Goal: Task Accomplishment & Management: Manage account settings

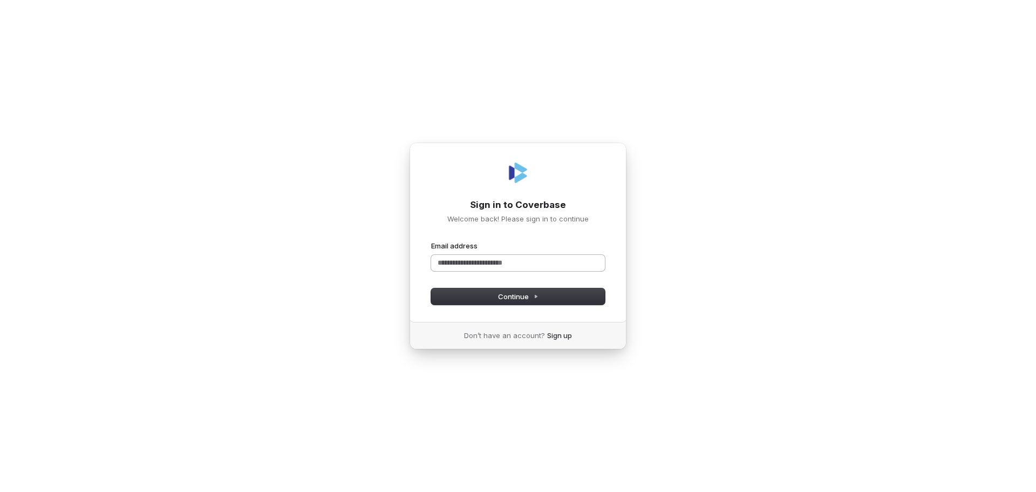
click at [456, 259] on input "Email address" at bounding box center [518, 263] width 174 height 16
click at [431, 241] on button "submit" at bounding box center [431, 241] width 0 height 0
type input "**********"
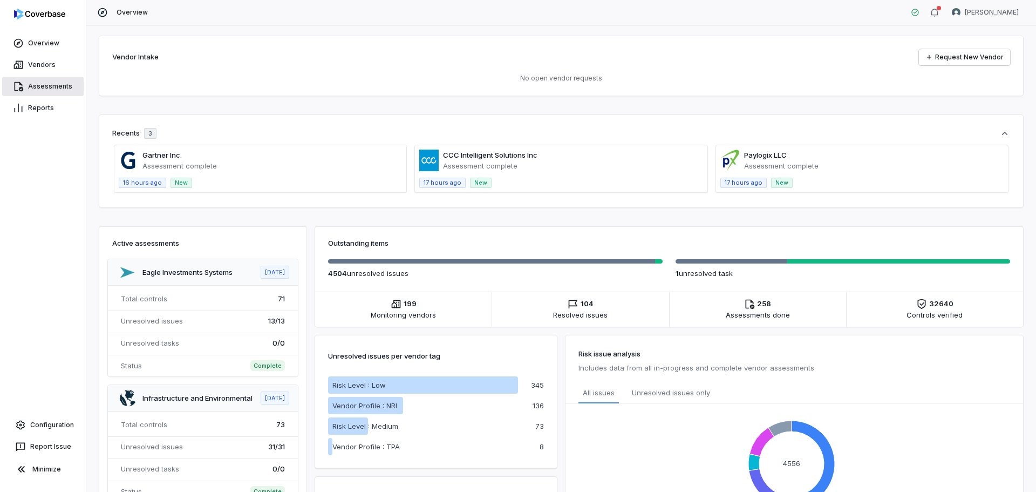
click at [50, 86] on link "Assessments" at bounding box center [43, 86] width 82 height 19
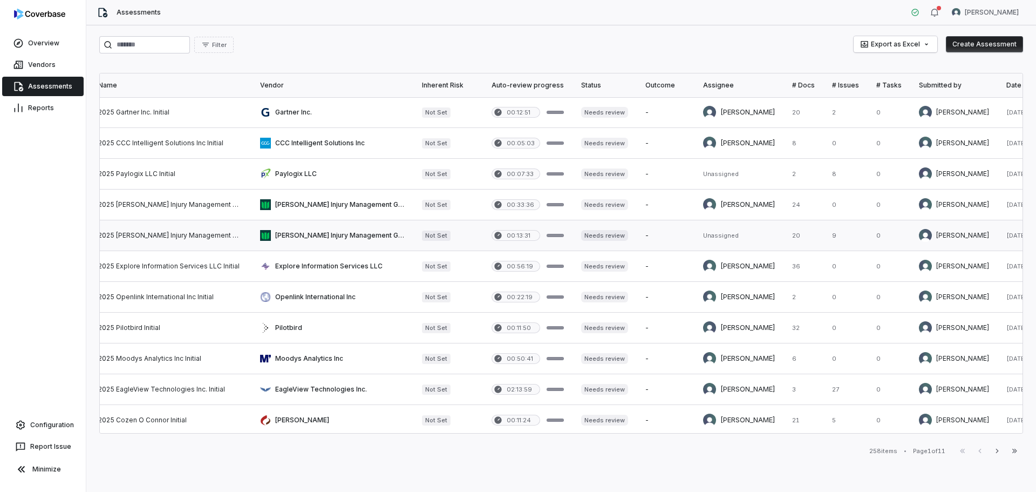
scroll to position [0, 199]
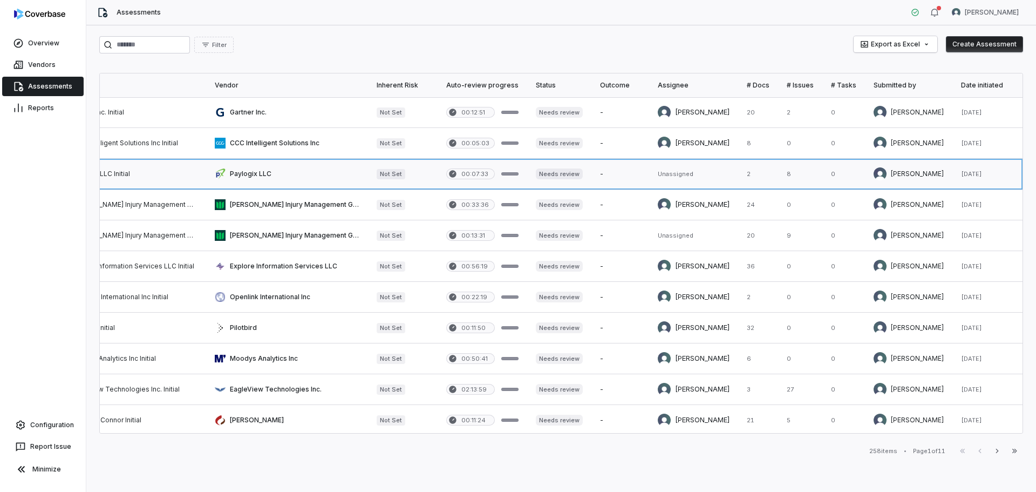
click at [438, 169] on link at bounding box center [483, 174] width 90 height 30
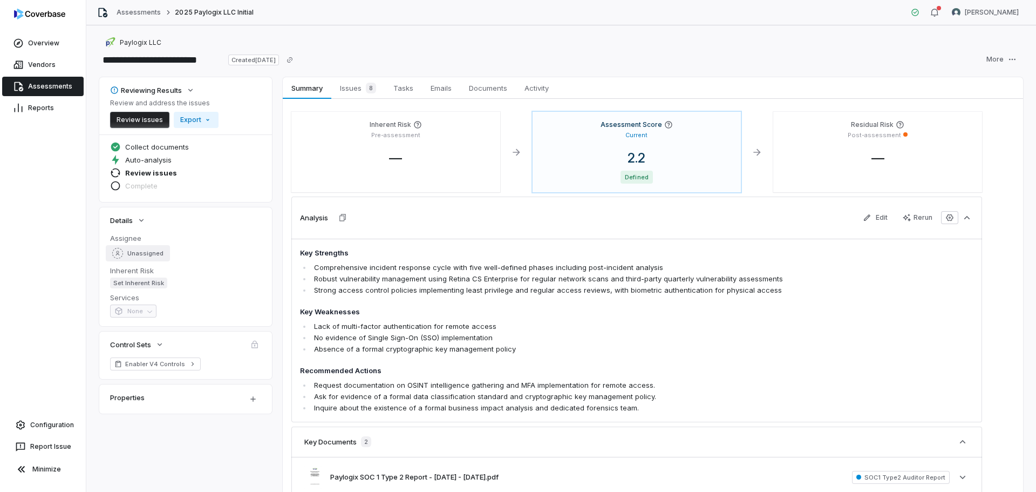
click at [146, 252] on span "Unassigned" at bounding box center [145, 253] width 36 height 8
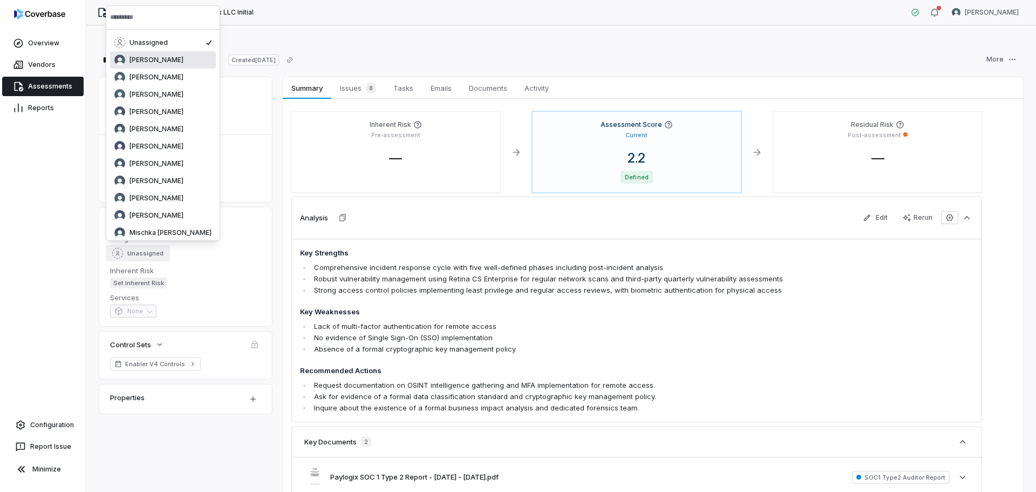
click at [152, 62] on span "[PERSON_NAME]" at bounding box center [157, 60] width 54 height 9
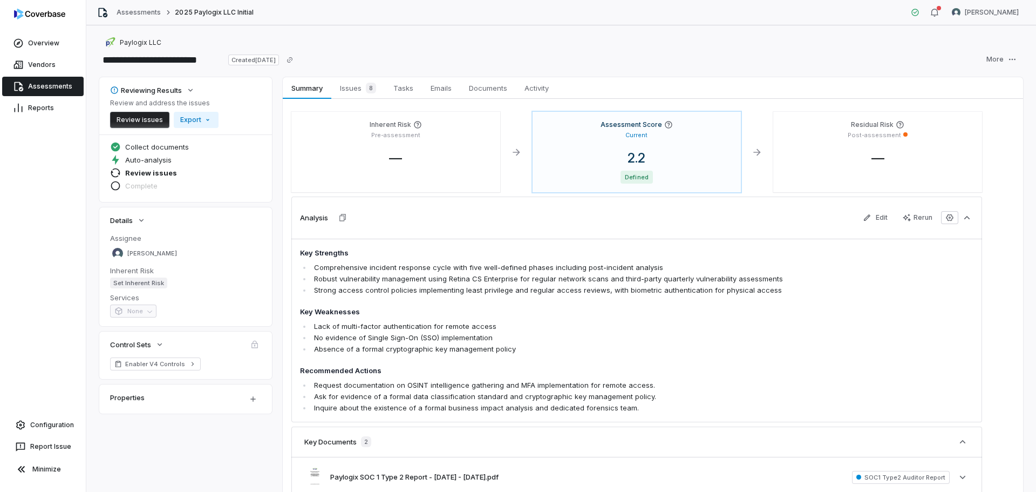
click at [47, 89] on link "Assessments" at bounding box center [43, 86] width 82 height 19
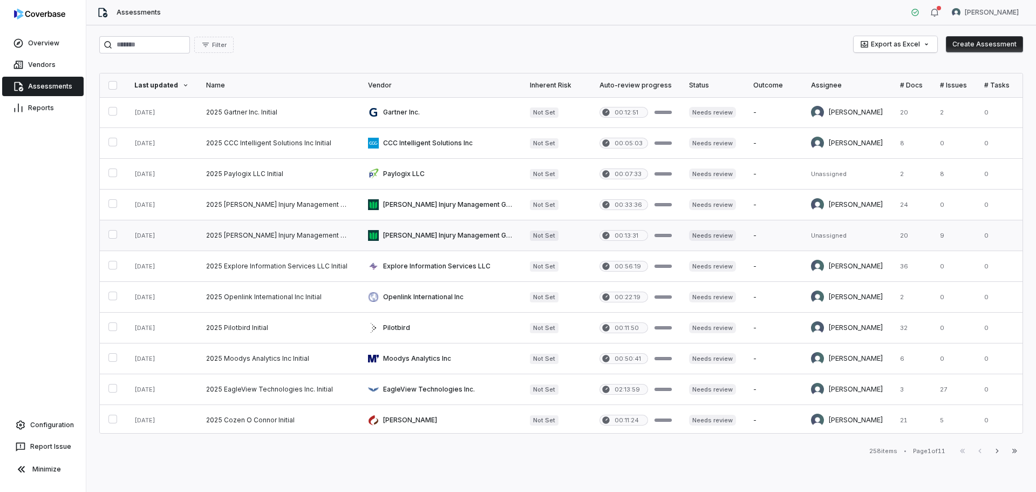
click at [445, 233] on link at bounding box center [440, 235] width 162 height 30
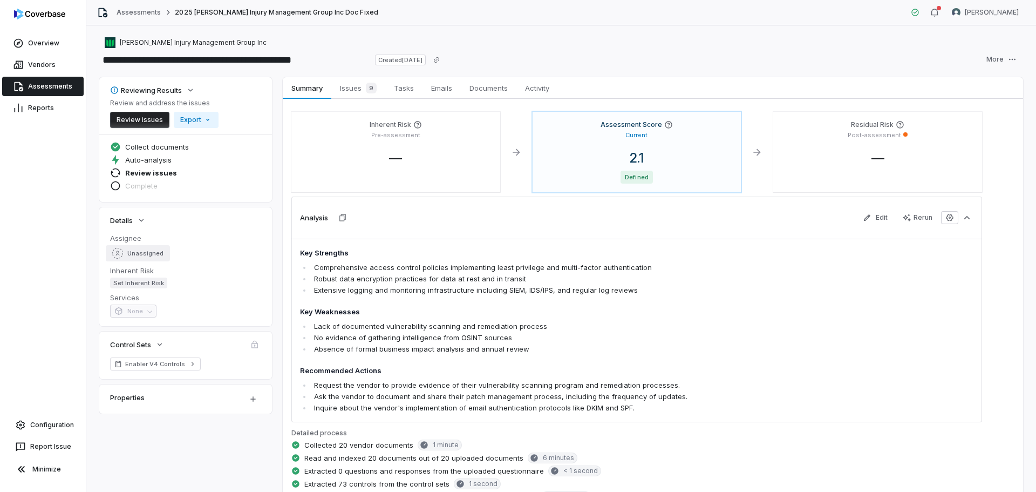
click at [134, 252] on span "Unassigned" at bounding box center [145, 253] width 36 height 8
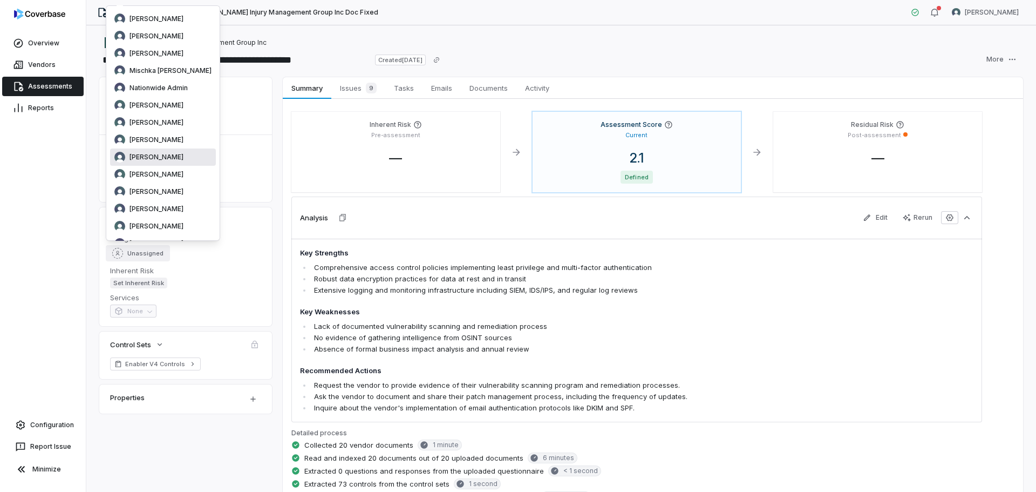
scroll to position [178, 0]
click at [161, 119] on div "[PERSON_NAME]" at bounding box center [162, 124] width 97 height 11
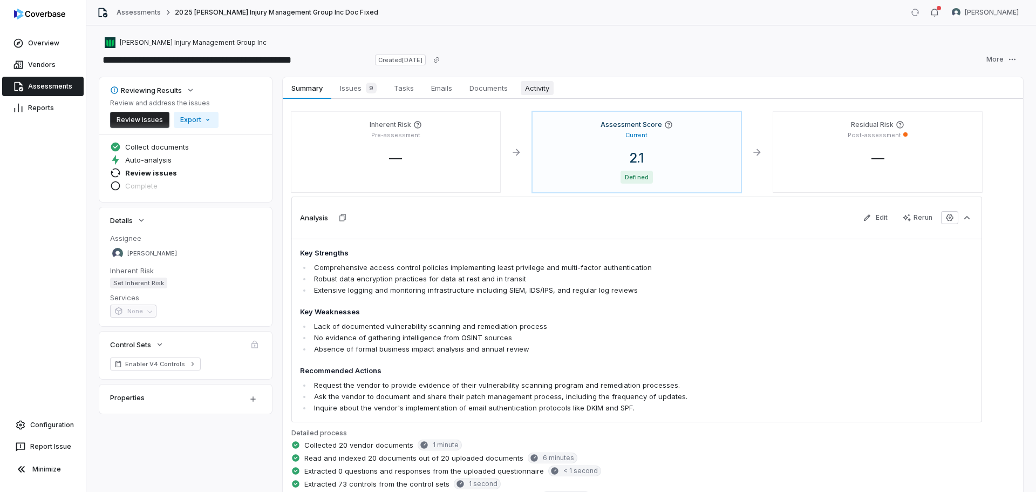
click at [527, 91] on span "Activity" at bounding box center [537, 88] width 33 height 14
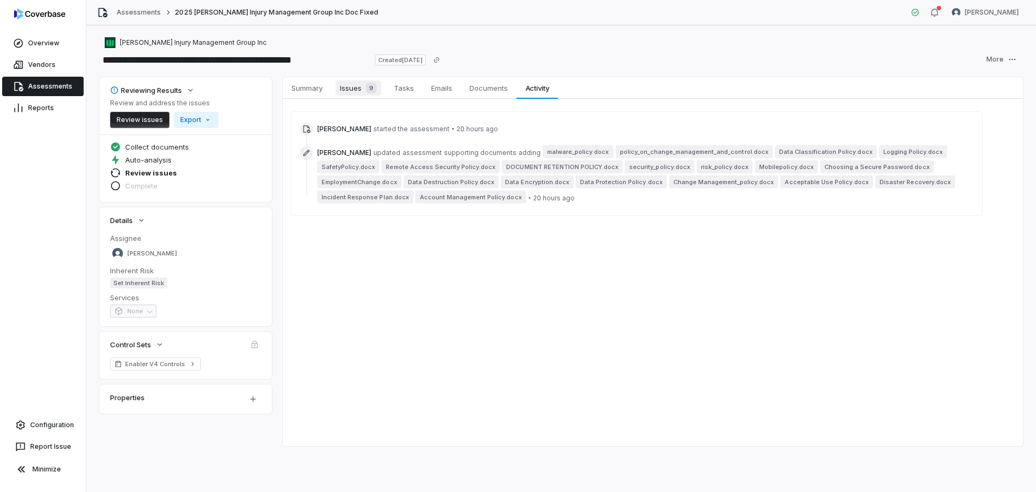
drag, startPoint x: 356, startPoint y: 87, endPoint x: 363, endPoint y: 93, distance: 9.6
click at [356, 87] on span "Issues 9" at bounding box center [358, 87] width 45 height 15
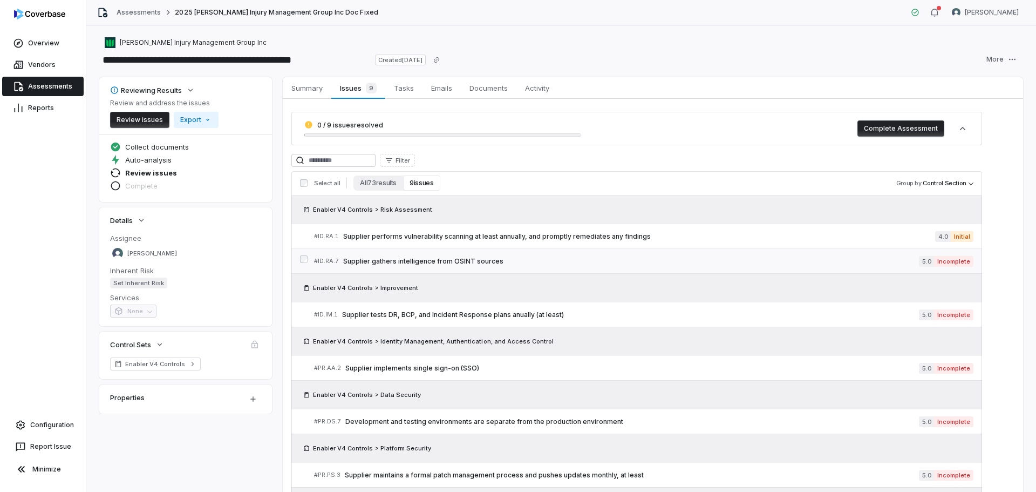
click at [432, 264] on span "Supplier gathers intelligence from OSINT sources" at bounding box center [631, 261] width 576 height 9
click at [494, 87] on span "Documents" at bounding box center [488, 88] width 47 height 14
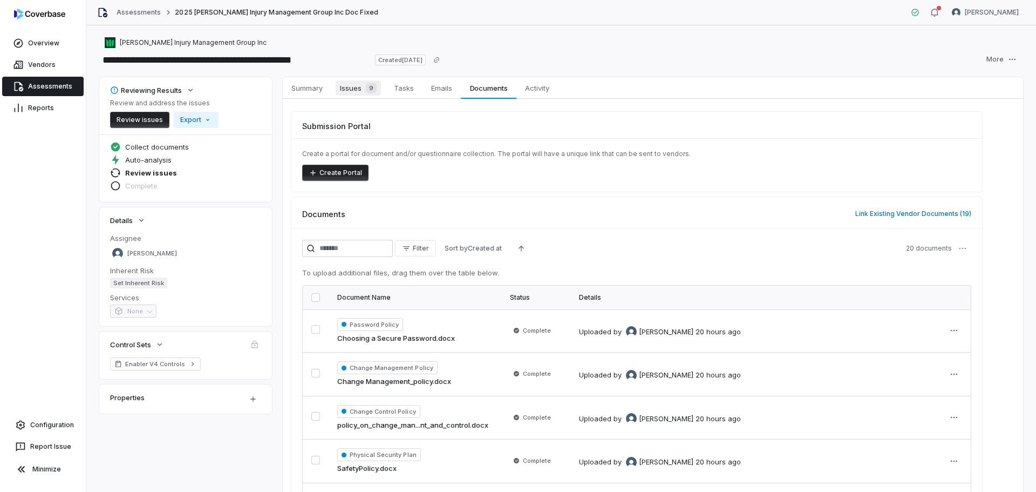
click at [367, 89] on span "9" at bounding box center [371, 88] width 11 height 11
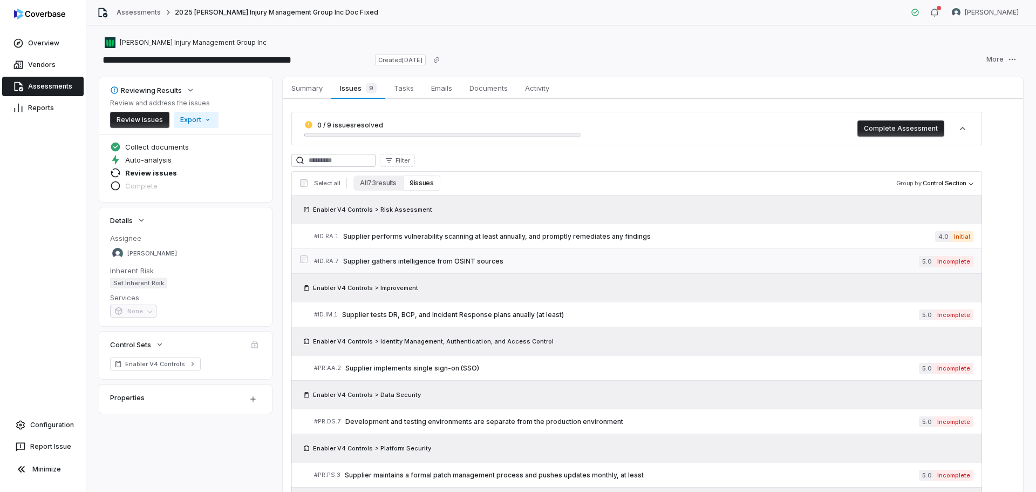
click at [417, 259] on span "Supplier gathers intelligence from OSINT sources" at bounding box center [631, 261] width 576 height 9
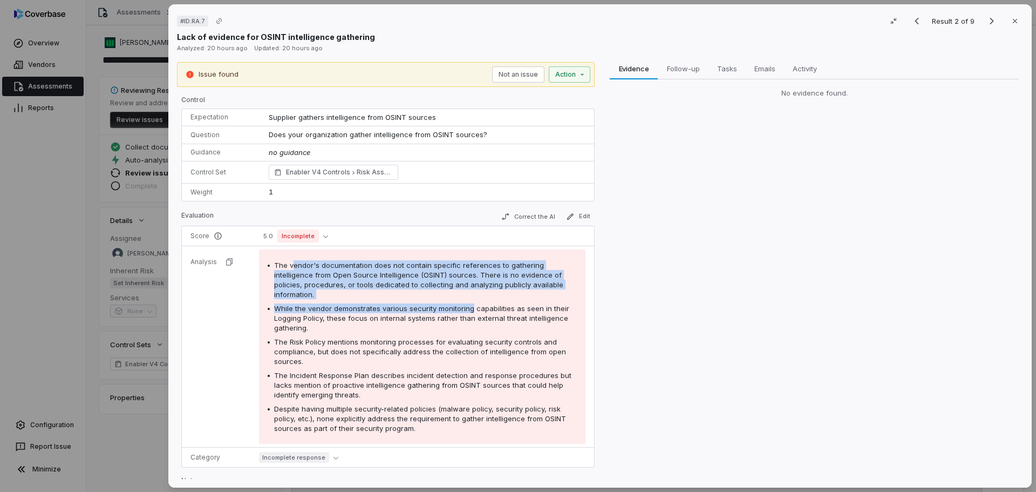
drag, startPoint x: 299, startPoint y: 265, endPoint x: 354, endPoint y: 327, distance: 82.2
click at [467, 315] on div "The vendor's documentation does not contain specific references to gathering in…" at bounding box center [422, 346] width 309 height 173
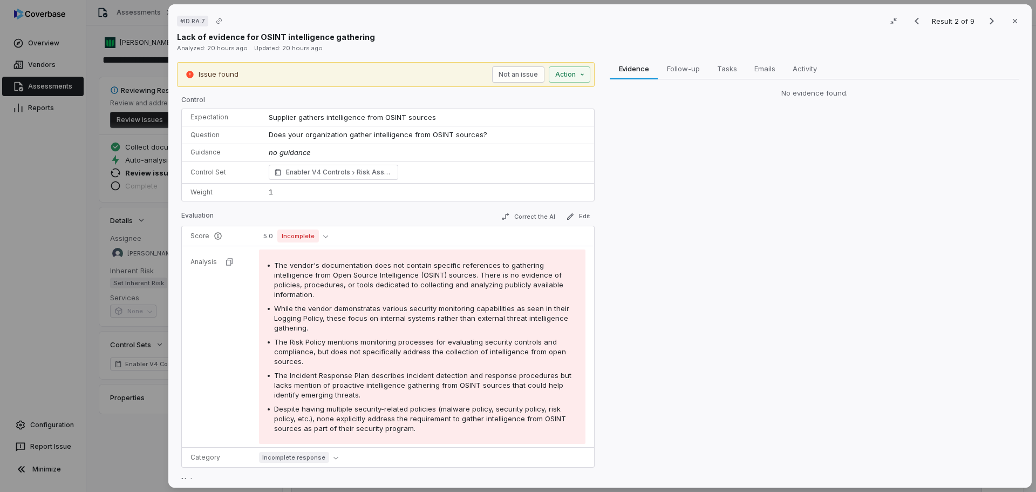
drag, startPoint x: 133, startPoint y: 346, endPoint x: 191, endPoint y: 340, distance: 57.5
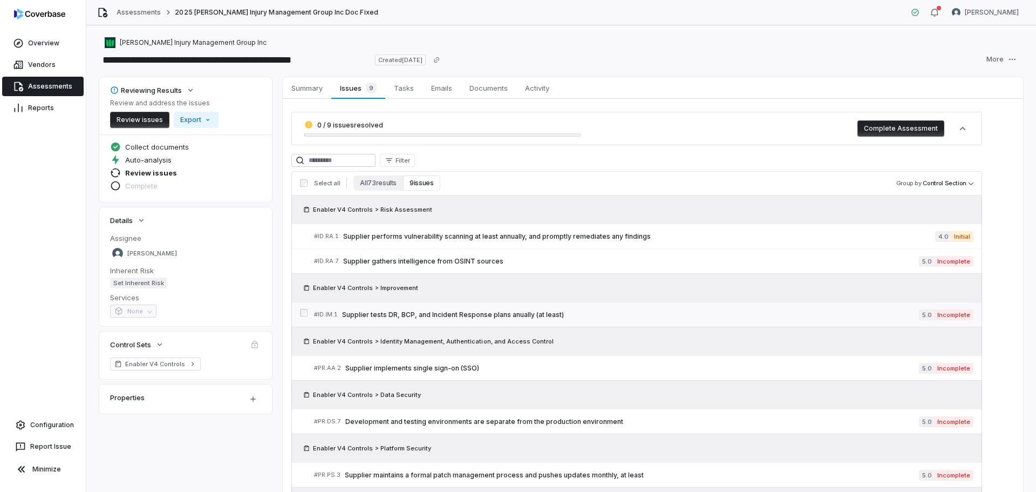
click at [445, 320] on link "# ID.IM.1 Supplier tests DR, BCP, and Incident Response plans anually (at least…" at bounding box center [644, 314] width 660 height 24
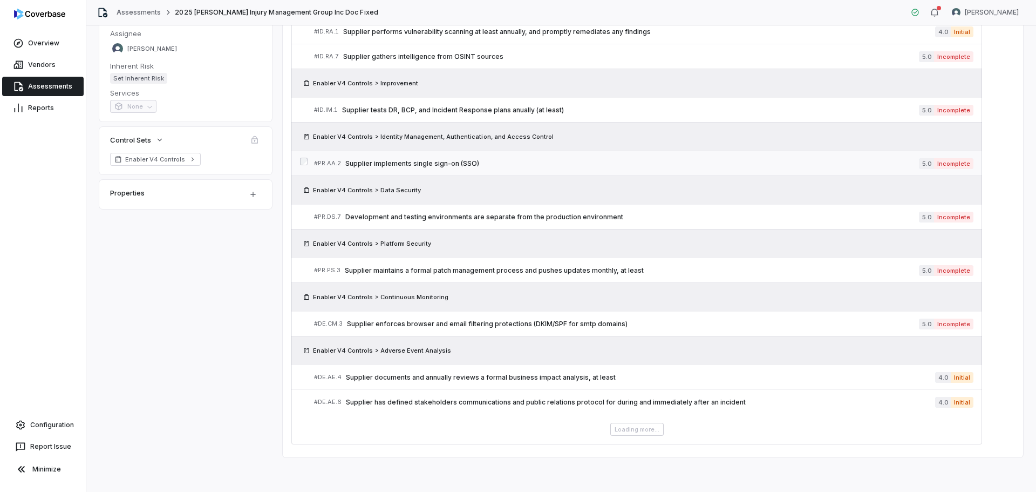
click at [394, 160] on span "Supplier implements single sign-on (SSO)" at bounding box center [632, 163] width 574 height 9
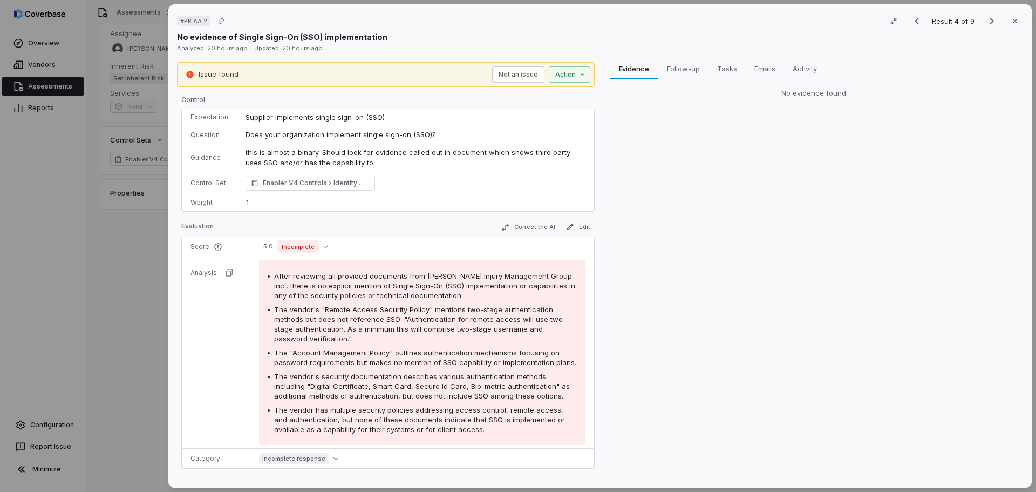
scroll to position [174, 0]
